Goal: Complete application form

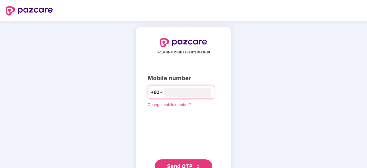
scroll to position [22, 0]
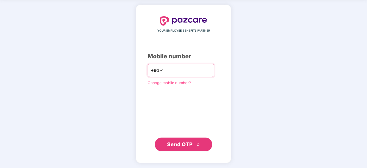
click at [172, 72] on input "number" at bounding box center [187, 70] width 47 height 9
type input "**********"
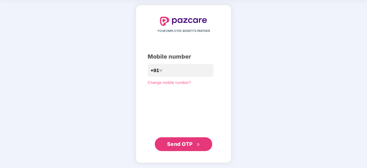
click at [187, 144] on span "Send OTP" at bounding box center [180, 144] width 26 height 6
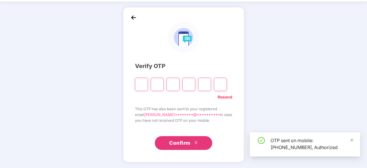
scroll to position [19, 0]
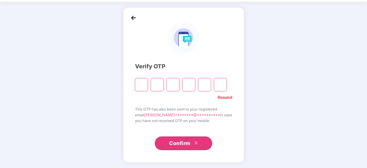
type input "*"
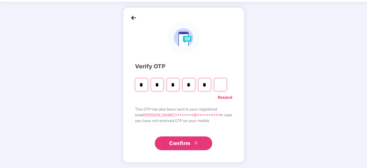
type input "*"
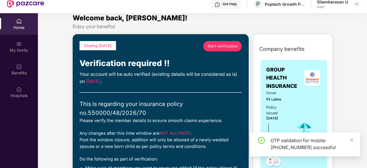
scroll to position [0, 0]
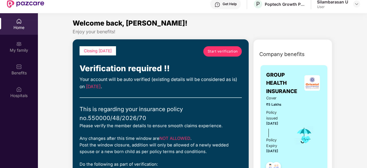
click at [225, 55] on link "Start verification" at bounding box center [222, 51] width 38 height 10
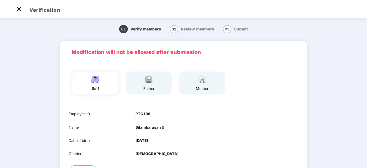
scroll to position [1, 0]
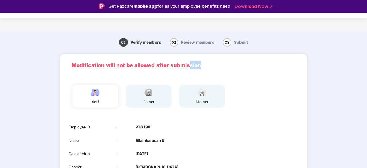
drag, startPoint x: 220, startPoint y: 67, endPoint x: 188, endPoint y: 70, distance: 32.3
click at [188, 70] on div "Modification will not be allowed after submission" at bounding box center [183, 65] width 247 height 23
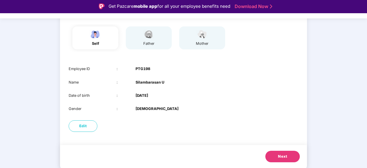
scroll to position [14, 0]
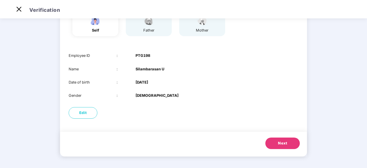
click at [270, 143] on button "Next" at bounding box center [282, 142] width 34 height 11
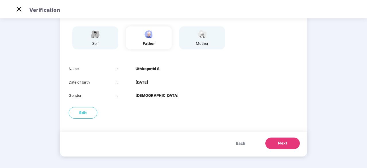
scroll to position [45, 0]
click at [274, 144] on button "Next" at bounding box center [282, 143] width 34 height 11
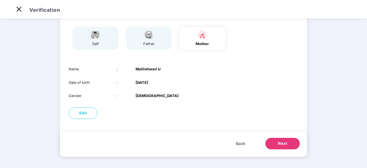
click at [275, 141] on button "Next" at bounding box center [282, 143] width 34 height 11
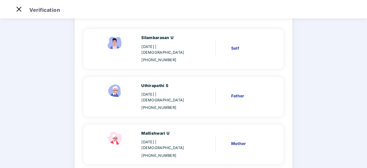
scroll to position [74, 0]
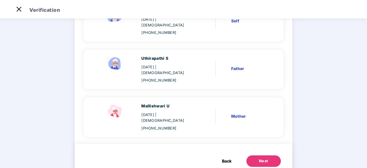
click at [253, 155] on button "Next" at bounding box center [263, 160] width 34 height 11
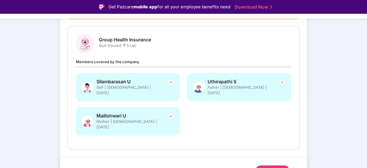
scroll to position [76, 0]
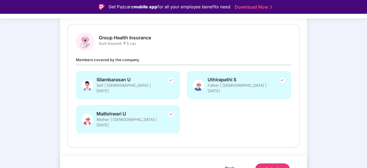
click at [268, 166] on div "Submit" at bounding box center [272, 169] width 14 height 6
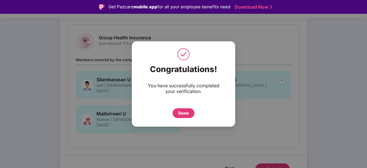
click at [180, 116] on div "Done" at bounding box center [183, 113] width 22 height 10
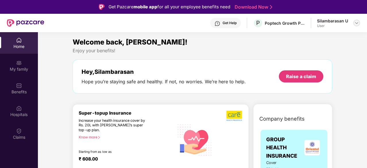
click at [355, 24] on img at bounding box center [356, 23] width 5 height 5
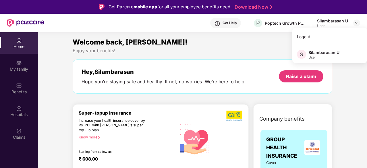
click at [259, 53] on div "Enjoy your benefits!" at bounding box center [202, 51] width 259 height 6
